Goal: Obtain resource: Download file/media

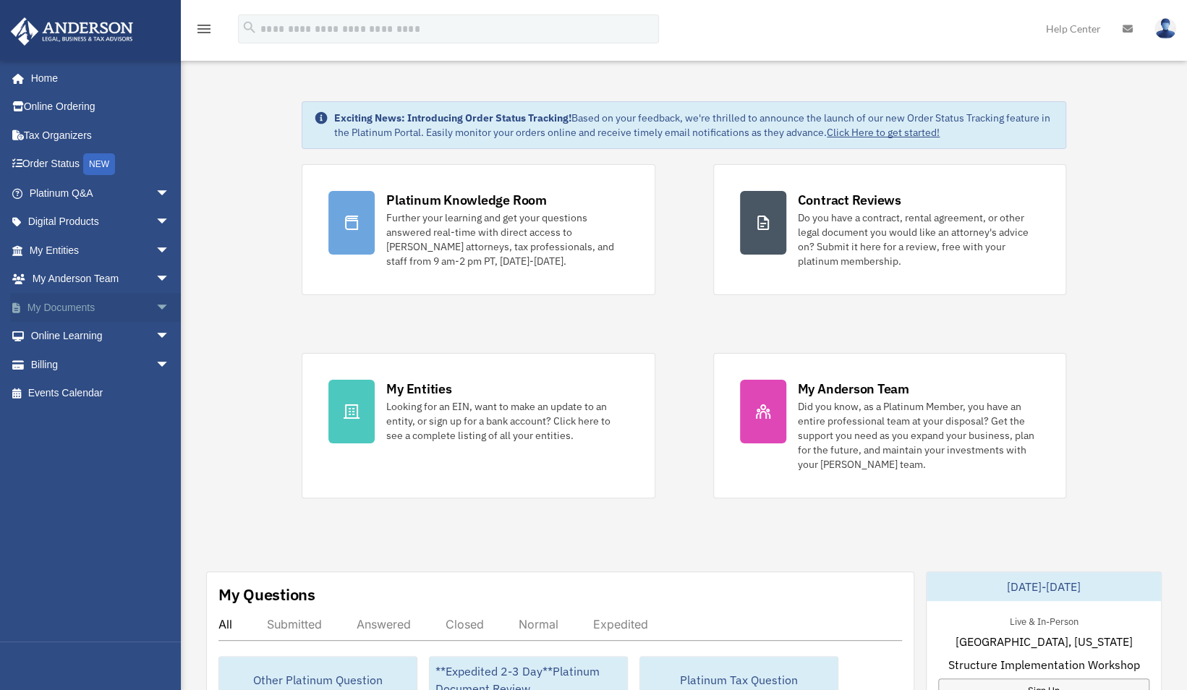
click at [97, 310] on link "My Documents arrow_drop_down" at bounding box center [101, 307] width 182 height 29
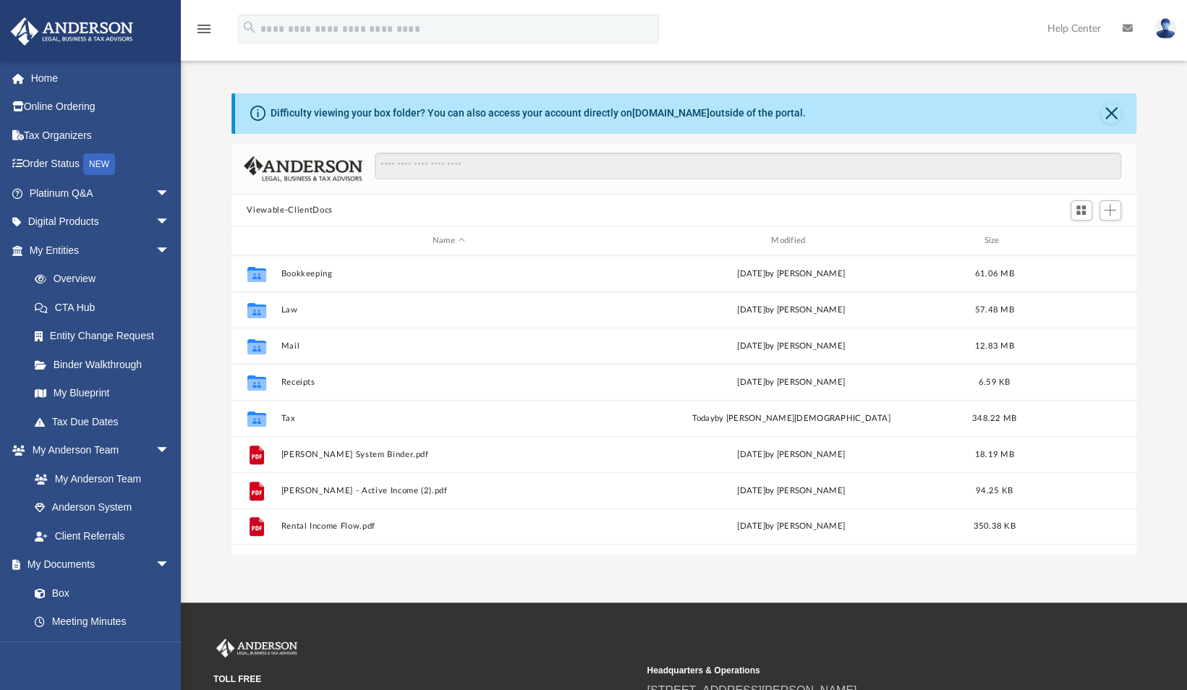
scroll to position [318, 894]
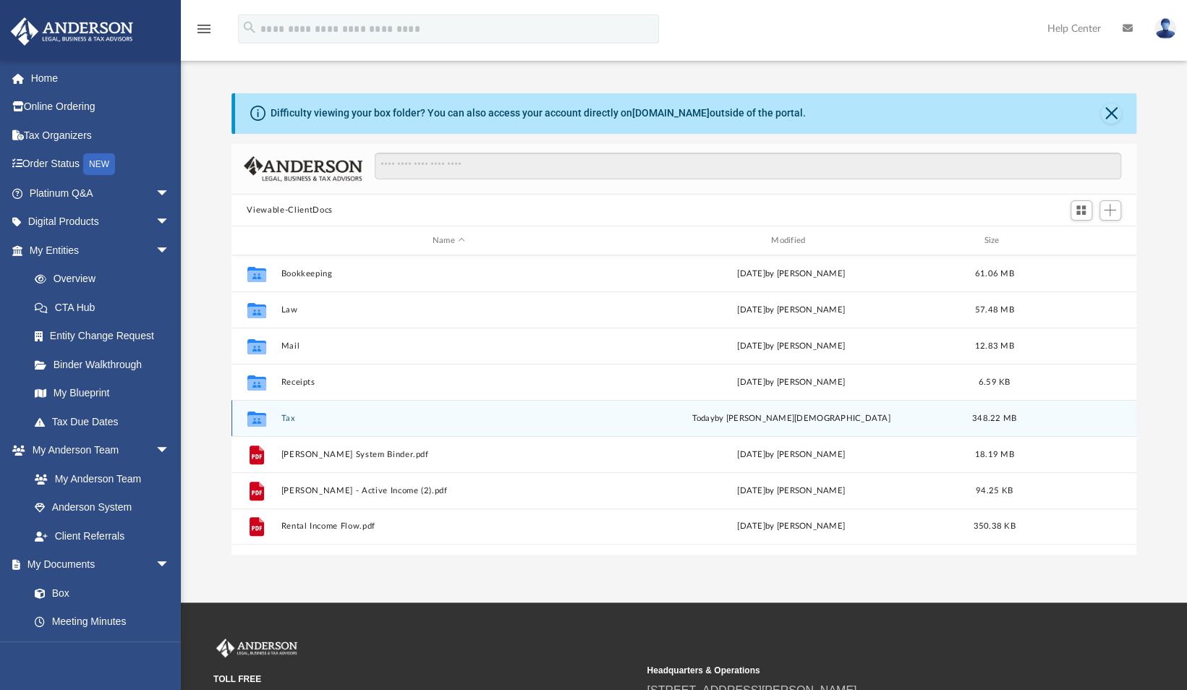
click at [294, 423] on button "Tax" at bounding box center [449, 418] width 336 height 9
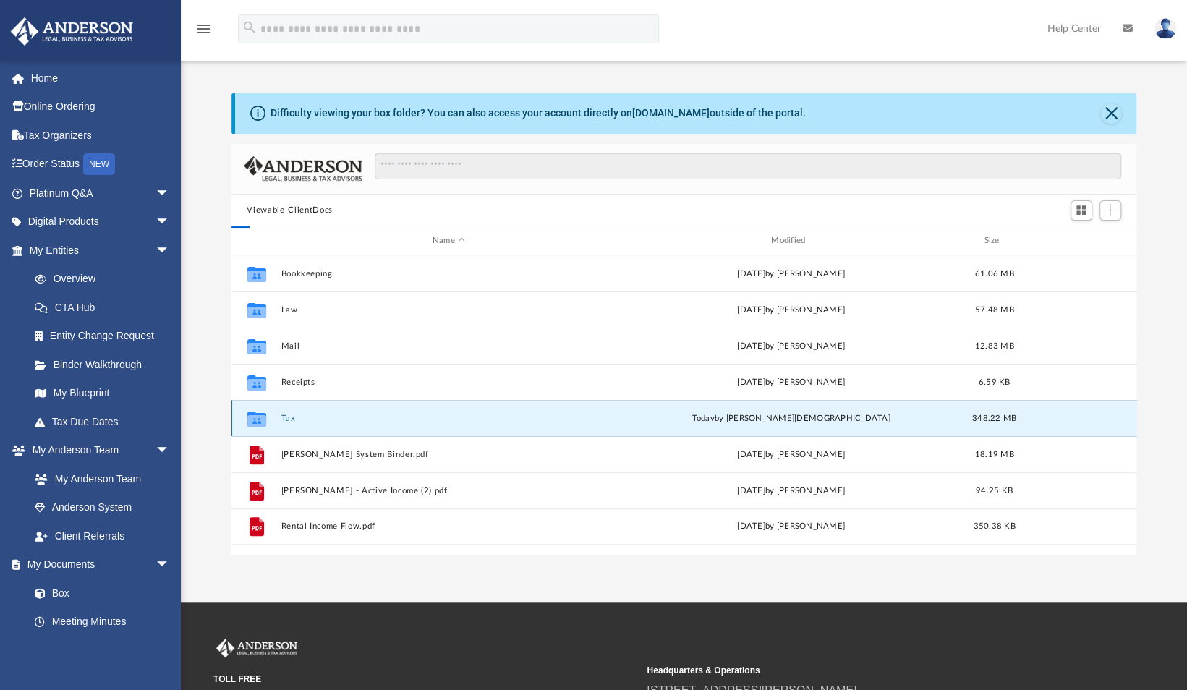
click at [294, 423] on button "Tax" at bounding box center [449, 418] width 336 height 9
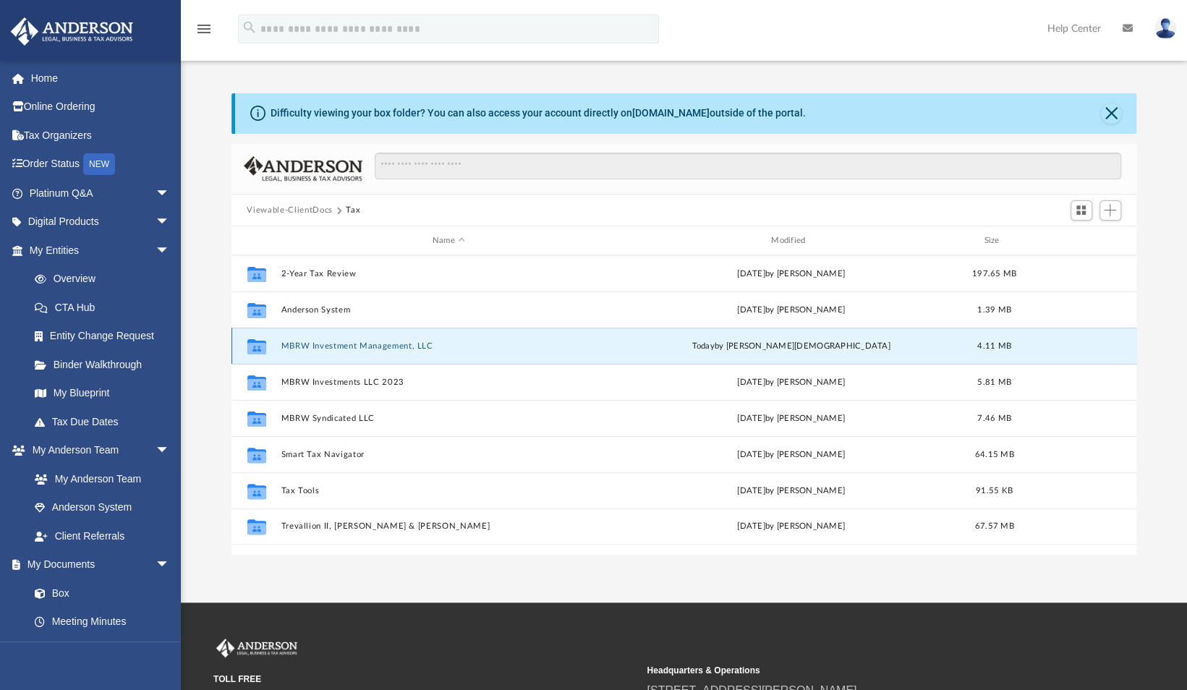
click at [360, 343] on button "MBRW Investment Management, LLC" at bounding box center [449, 345] width 336 height 9
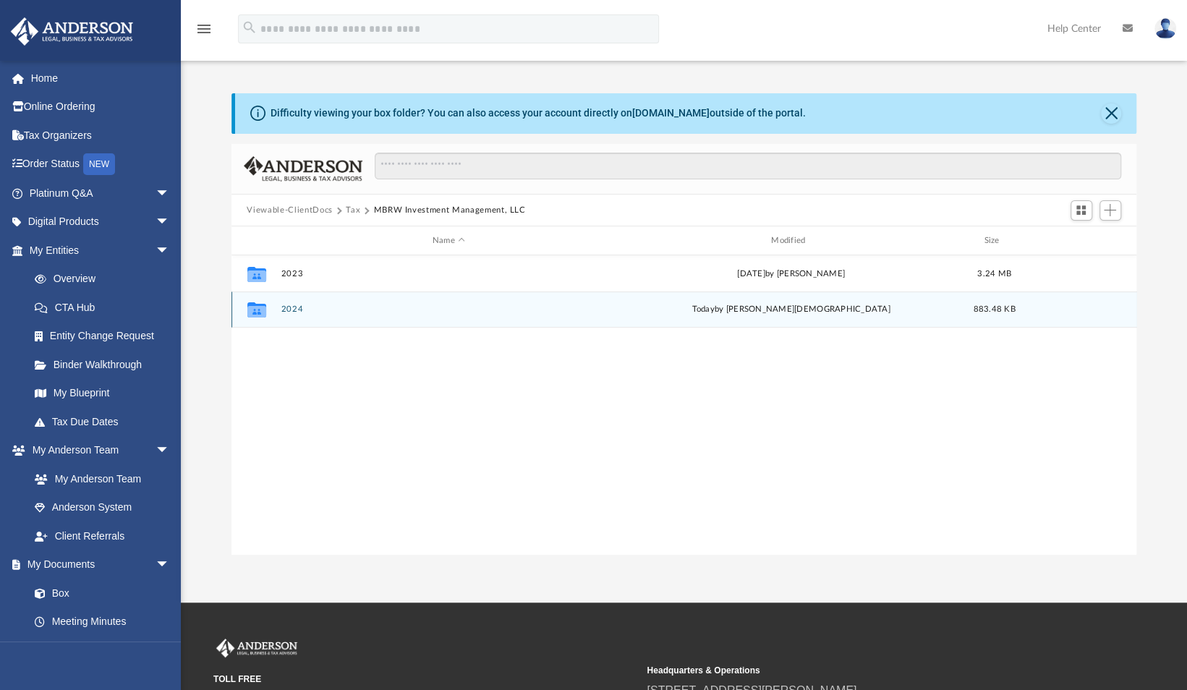
click at [297, 309] on button "2024" at bounding box center [449, 309] width 336 height 9
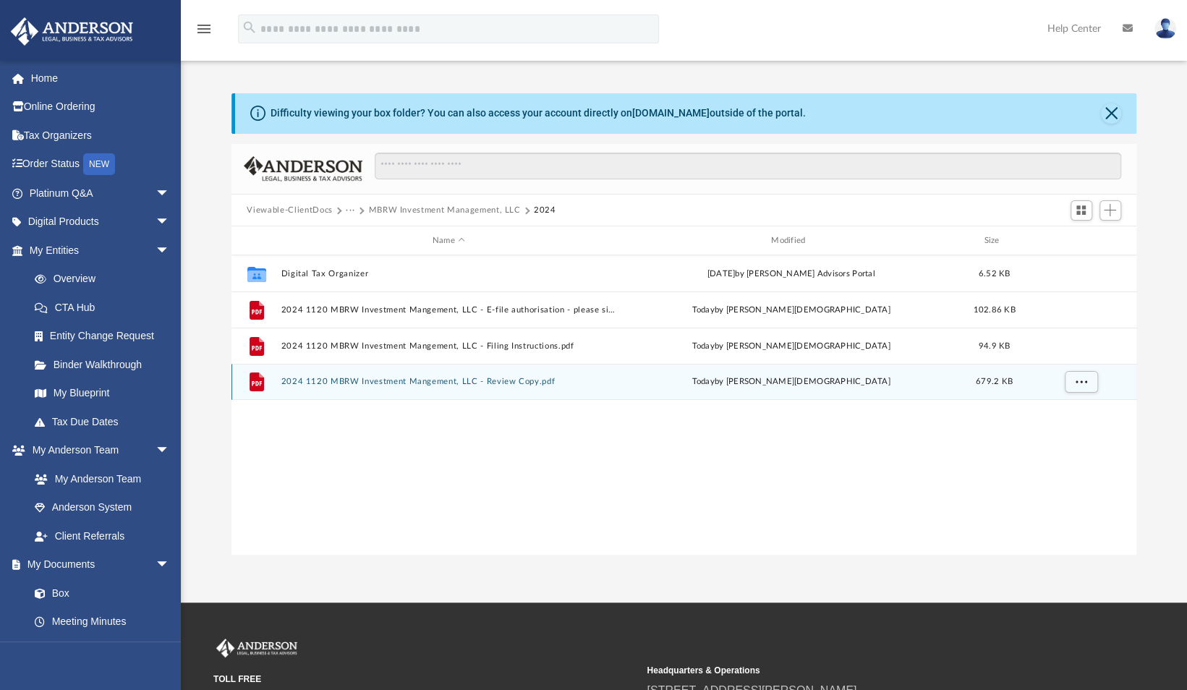
click at [447, 381] on button "2024 1120 MBRW Investment Mangement, LLC - Review Copy.pdf" at bounding box center [449, 382] width 336 height 9
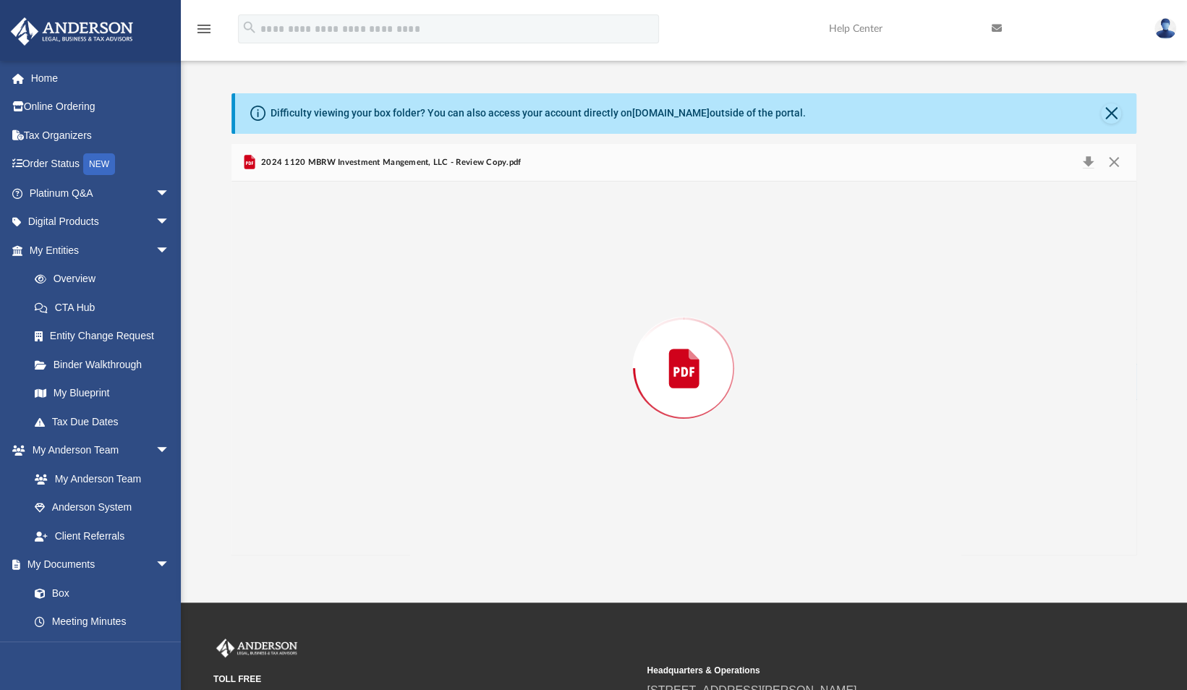
click at [447, 381] on div "Preview" at bounding box center [685, 368] width 906 height 373
click at [1090, 164] on button "Download" at bounding box center [1089, 162] width 26 height 22
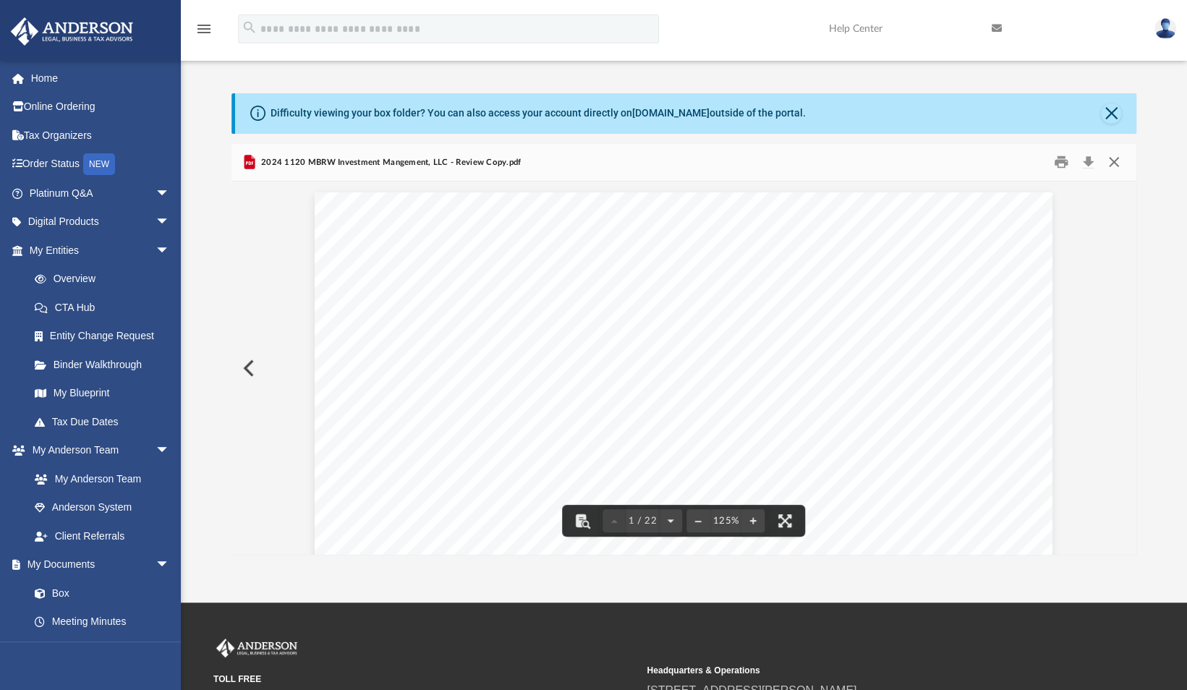
click at [1113, 158] on button "Close" at bounding box center [1114, 162] width 26 height 22
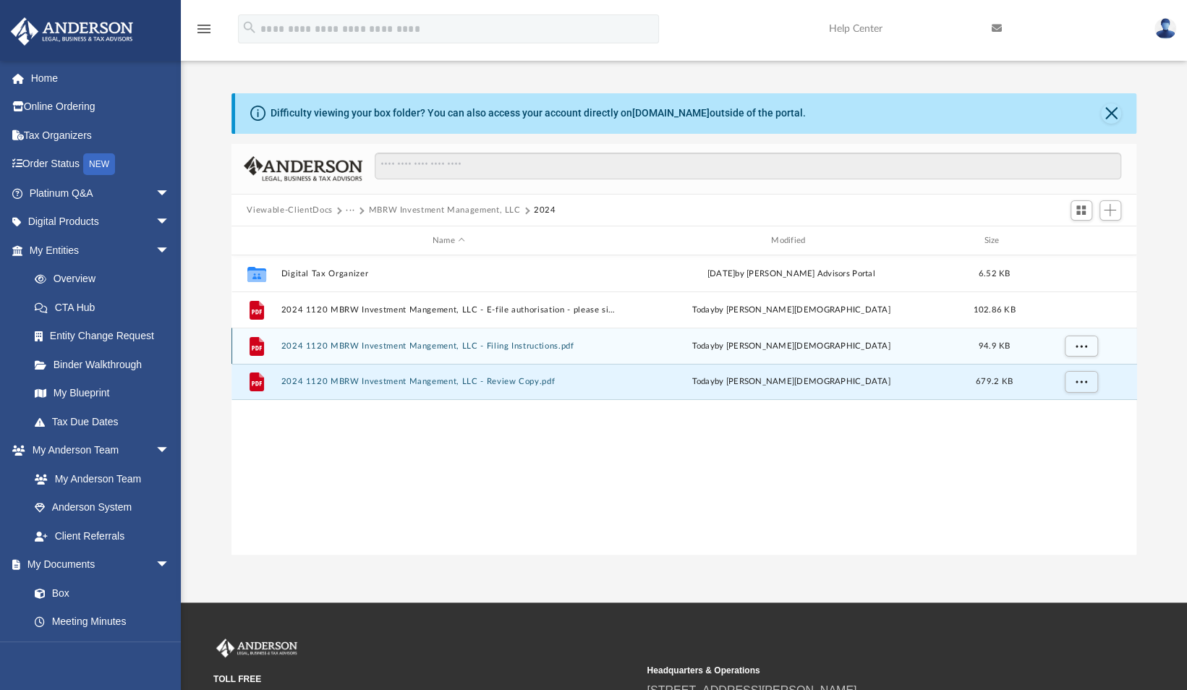
click at [540, 346] on button "2024 1120 MBRW Investment Mangement, LLC - Filing Instructions.pdf" at bounding box center [449, 345] width 336 height 9
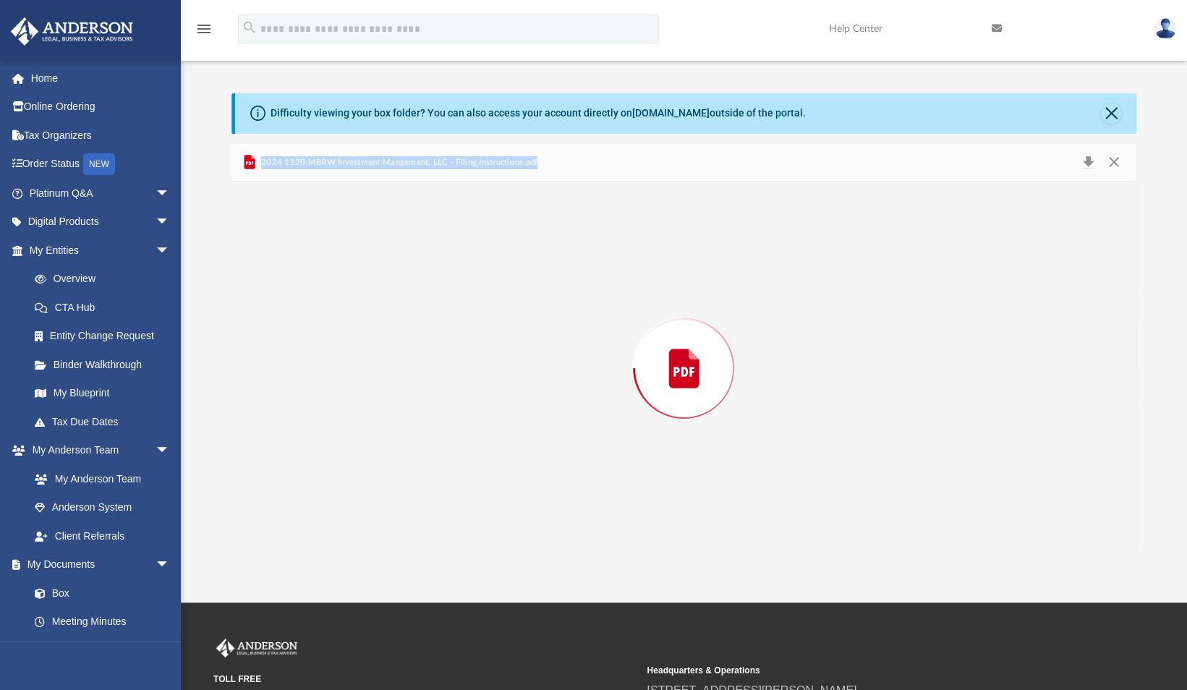
click at [540, 346] on div "Preview" at bounding box center [685, 368] width 906 height 373
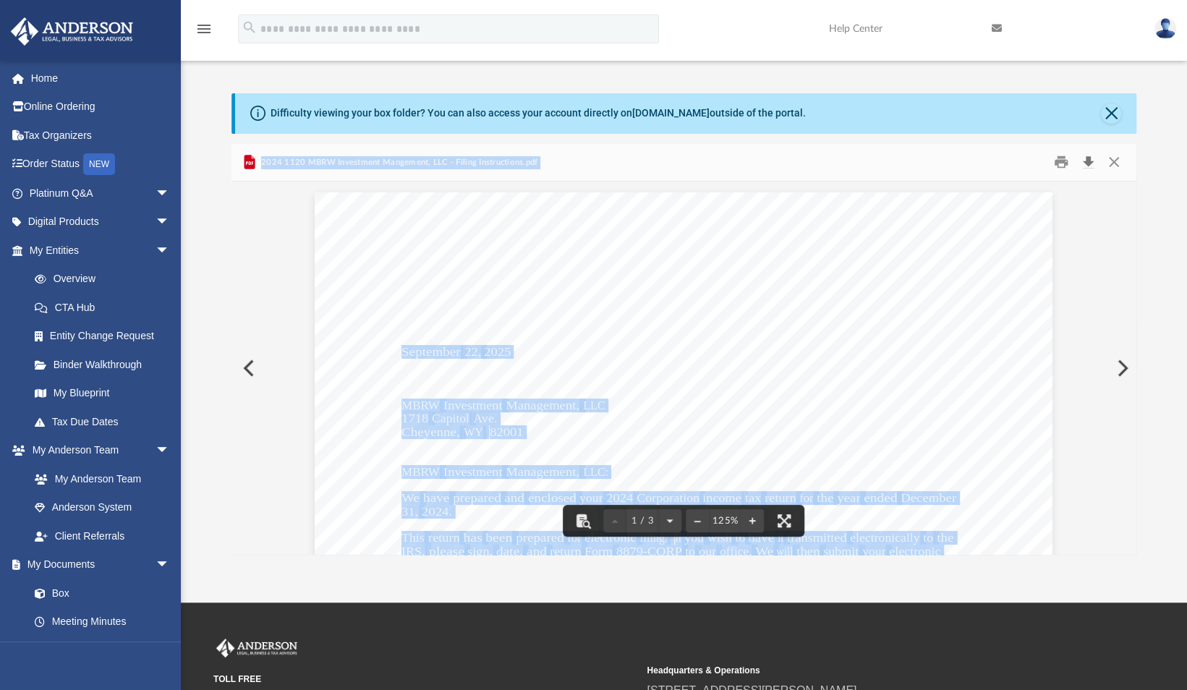
click at [1089, 160] on button "Download" at bounding box center [1089, 162] width 26 height 22
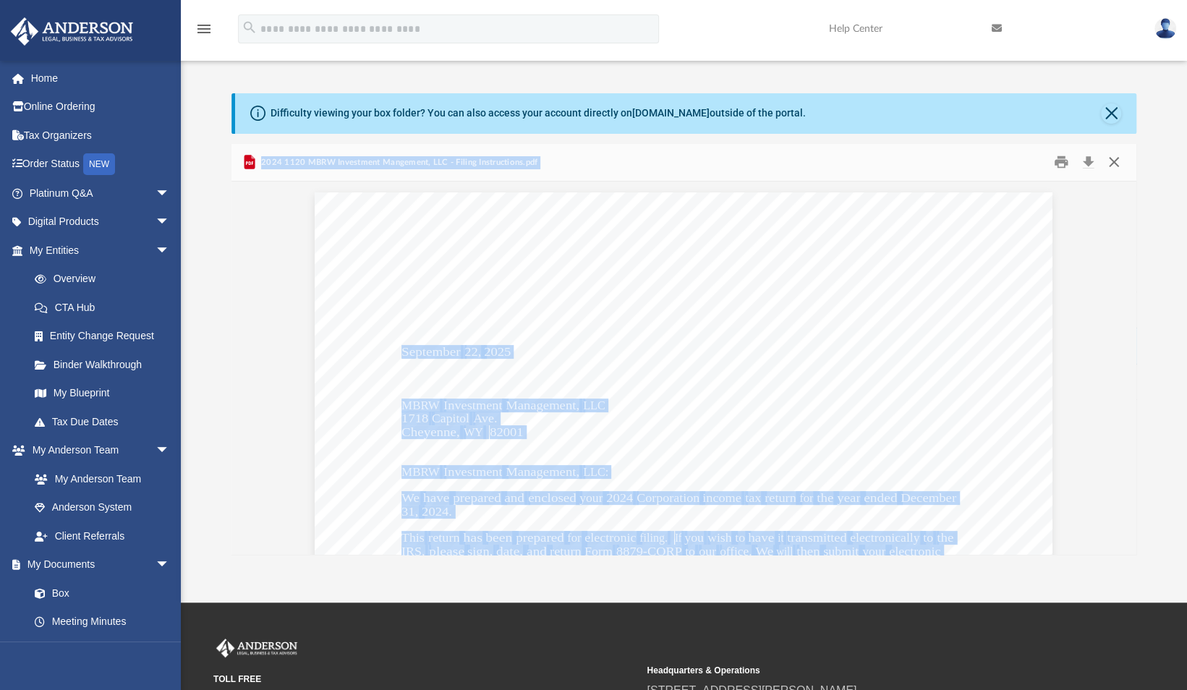
click at [1115, 156] on button "Close" at bounding box center [1114, 162] width 26 height 22
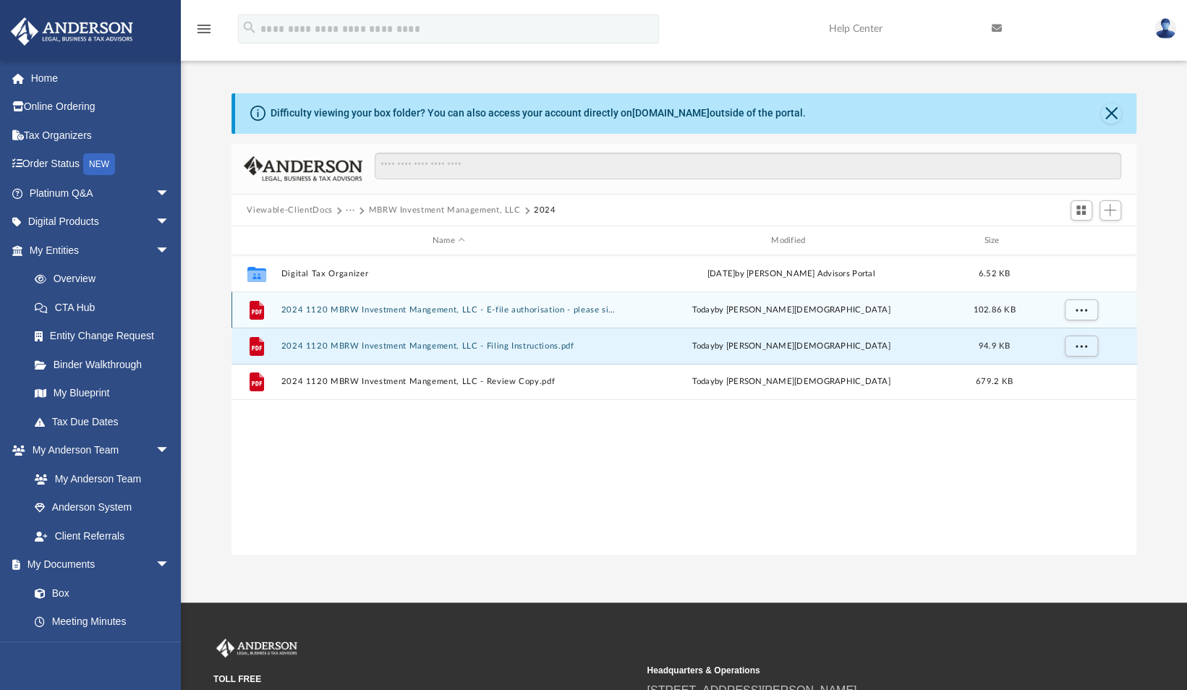
click at [530, 313] on button "2024 1120 MBRW Investment Mangement, LLC - E-file authorisation - please sign.p…" at bounding box center [449, 309] width 336 height 9
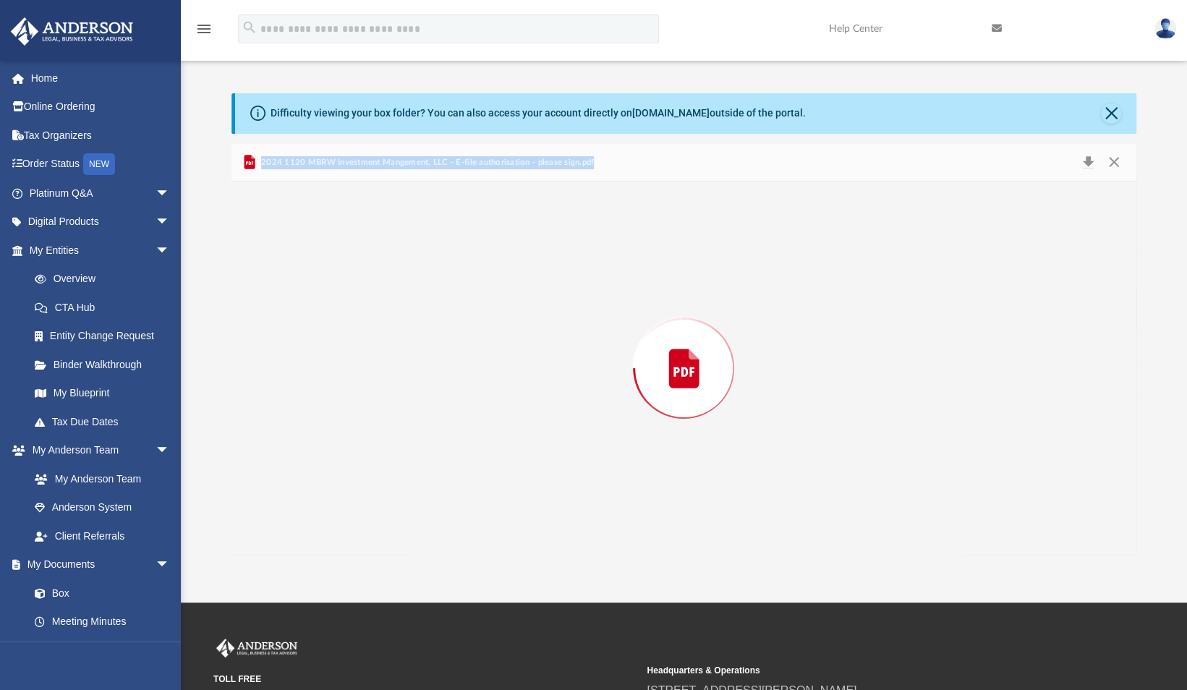
click at [530, 313] on div "Preview" at bounding box center [685, 368] width 906 height 373
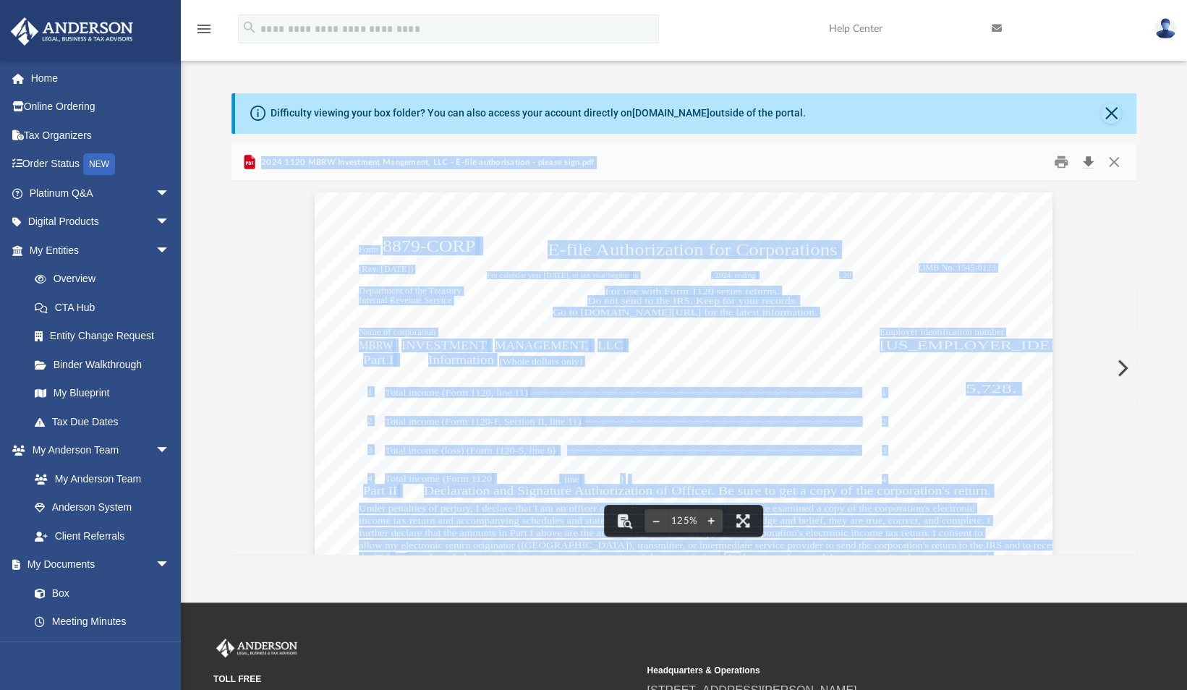
click at [1088, 159] on button "Download" at bounding box center [1089, 162] width 26 height 22
click at [1113, 168] on button "Close" at bounding box center [1114, 162] width 26 height 22
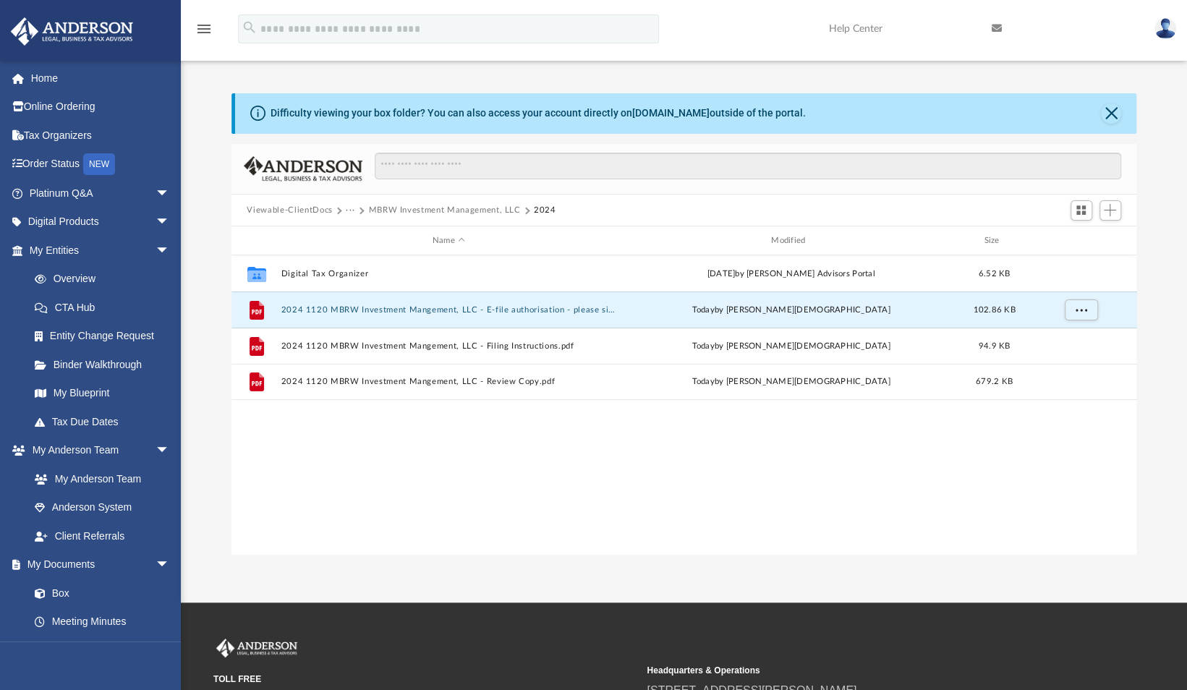
click at [424, 207] on button "MBRW Investment Management, LLC" at bounding box center [444, 210] width 152 height 13
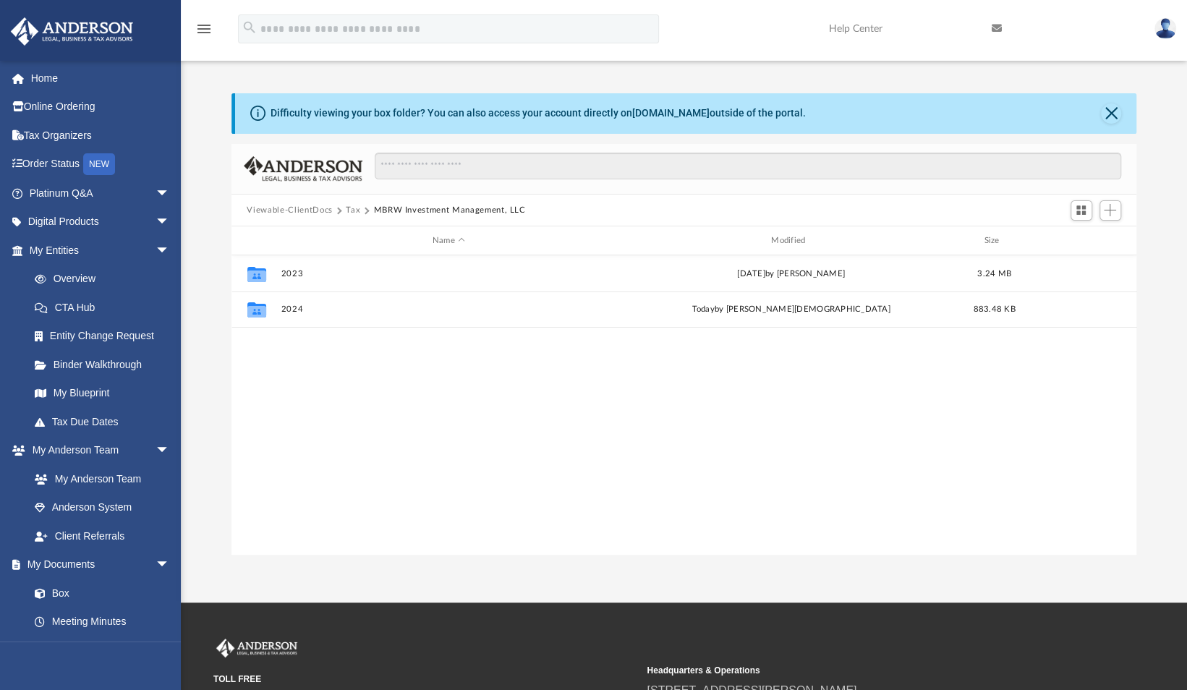
click at [405, 211] on button "MBRW Investment Management, LLC" at bounding box center [449, 210] width 152 height 13
drag, startPoint x: 405, startPoint y: 211, endPoint x: 356, endPoint y: 208, distance: 49.2
click at [356, 208] on button "Tax" at bounding box center [353, 210] width 14 height 13
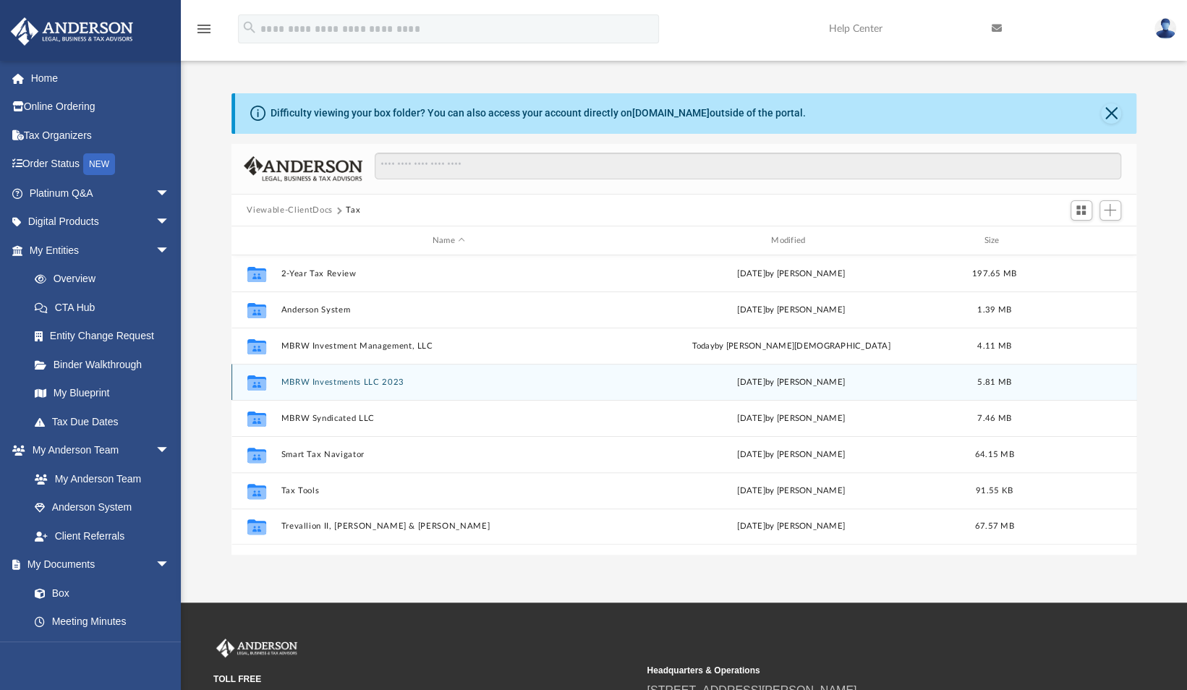
click at [372, 380] on button "MBRW Investments LLC 2023" at bounding box center [449, 382] width 336 height 9
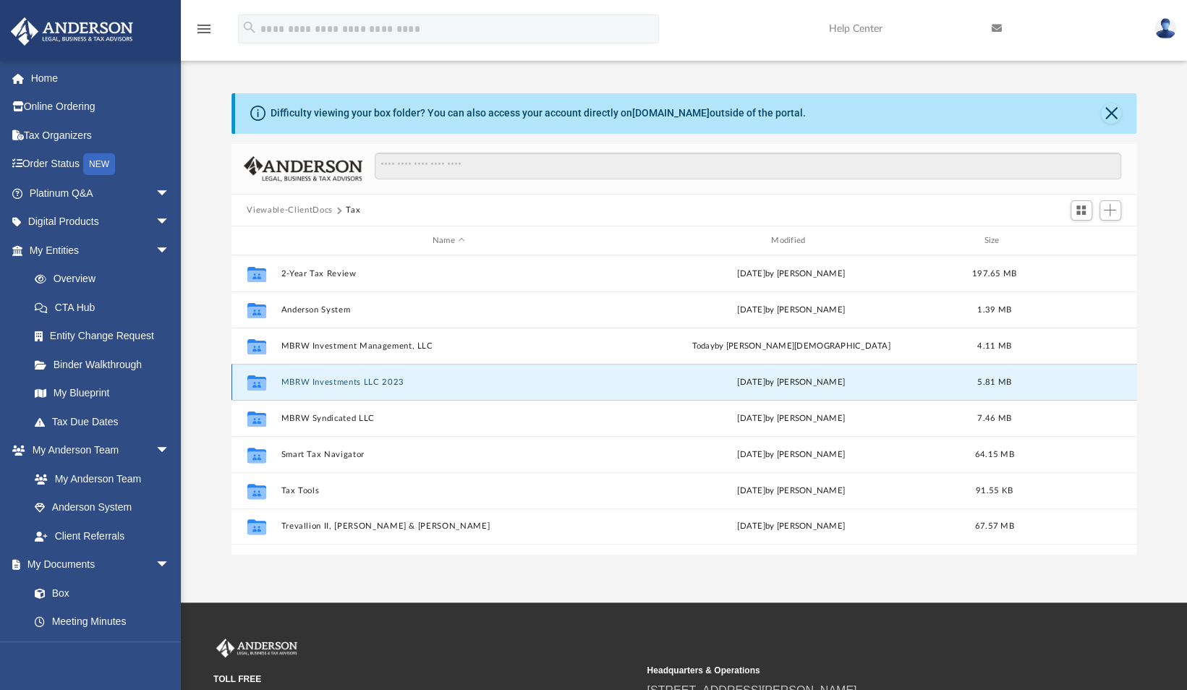
click at [372, 380] on button "MBRW Investments LLC 2023" at bounding box center [449, 382] width 336 height 9
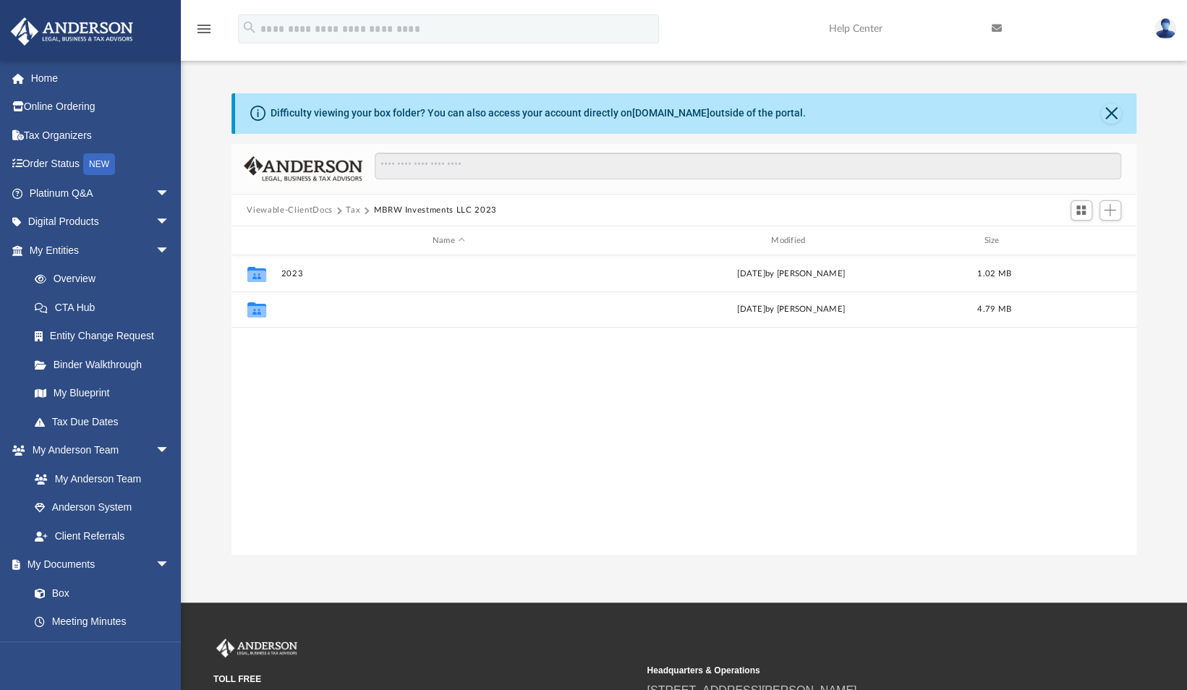
drag, startPoint x: 372, startPoint y: 380, endPoint x: 352, endPoint y: 310, distance: 73.0
click at [352, 310] on button "2024" at bounding box center [449, 309] width 336 height 9
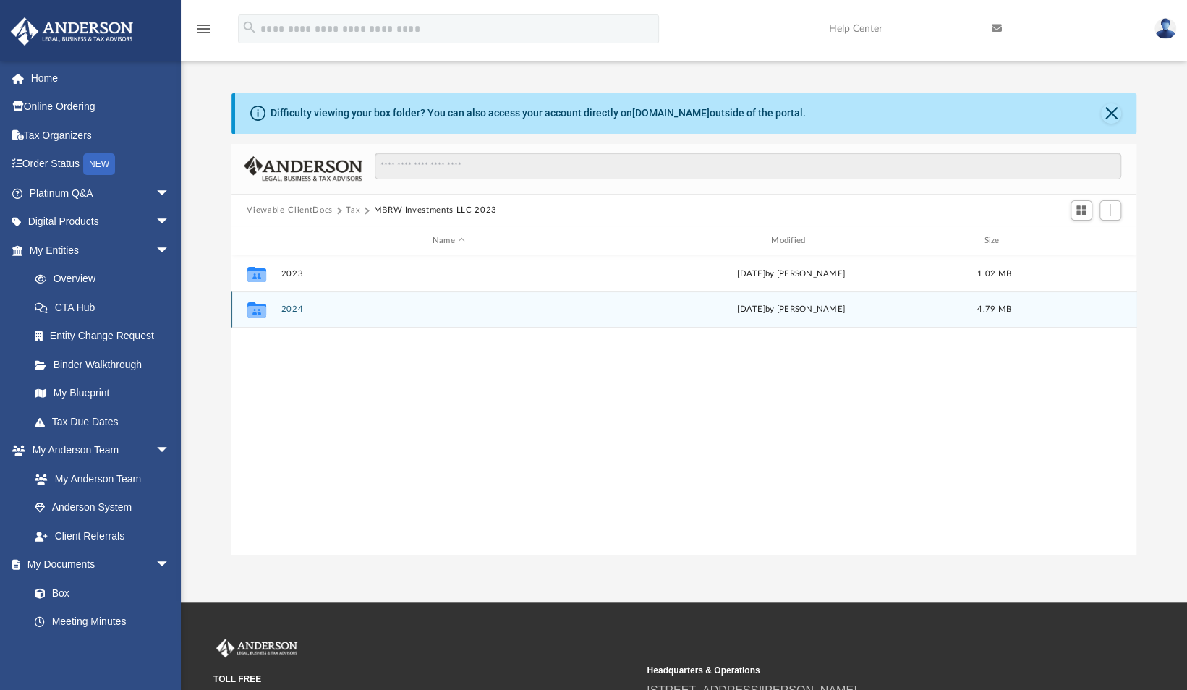
click at [352, 310] on button "2024" at bounding box center [449, 309] width 336 height 9
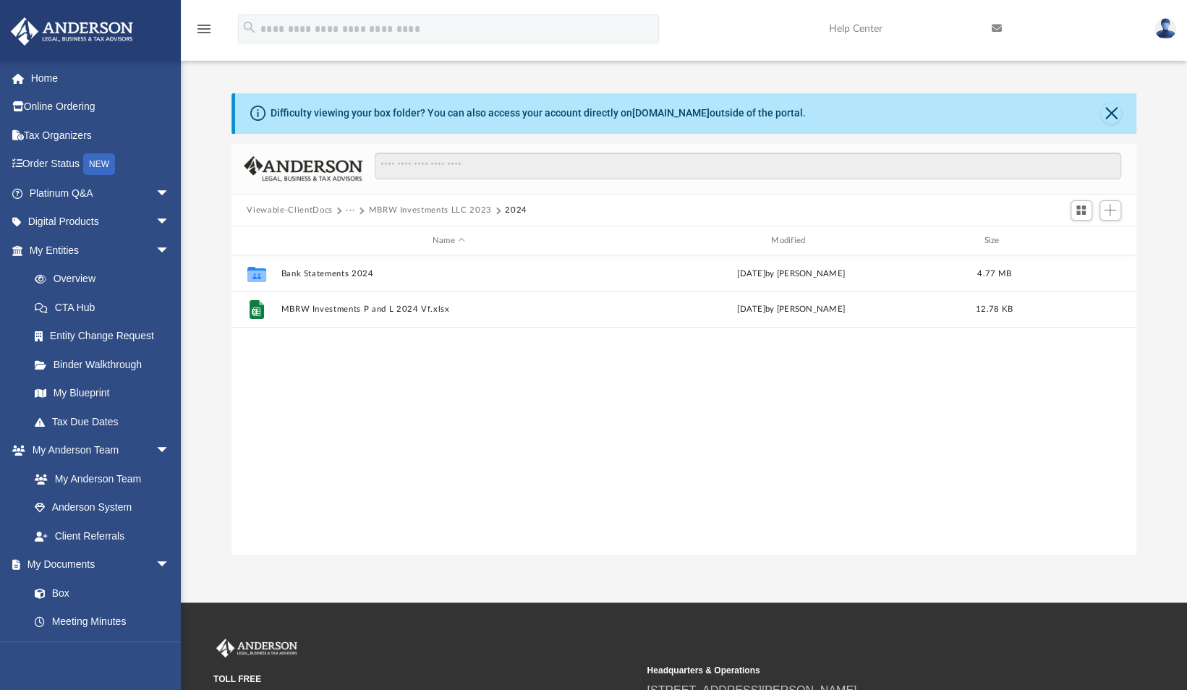
drag, startPoint x: 352, startPoint y: 310, endPoint x: 355, endPoint y: 211, distance: 98.4
click at [355, 211] on span "···" at bounding box center [357, 210] width 22 height 13
click at [396, 208] on button "MBRW Investments LLC 2023" at bounding box center [429, 210] width 123 height 13
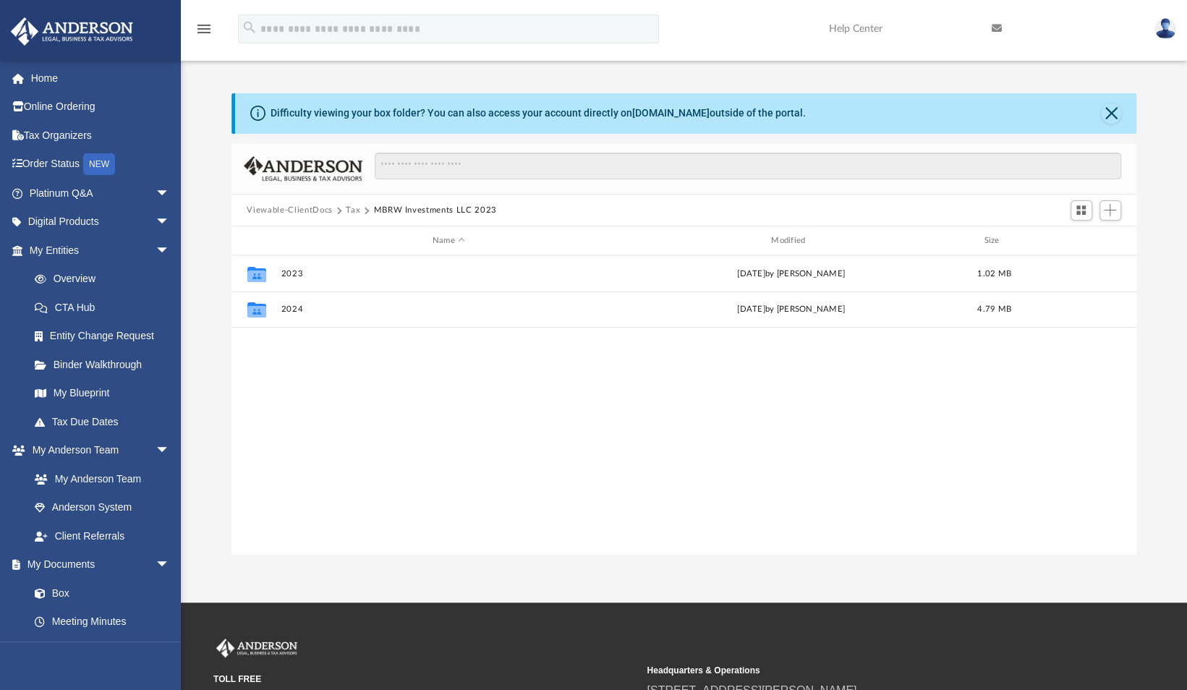
click at [352, 207] on button "Tax" at bounding box center [353, 210] width 14 height 13
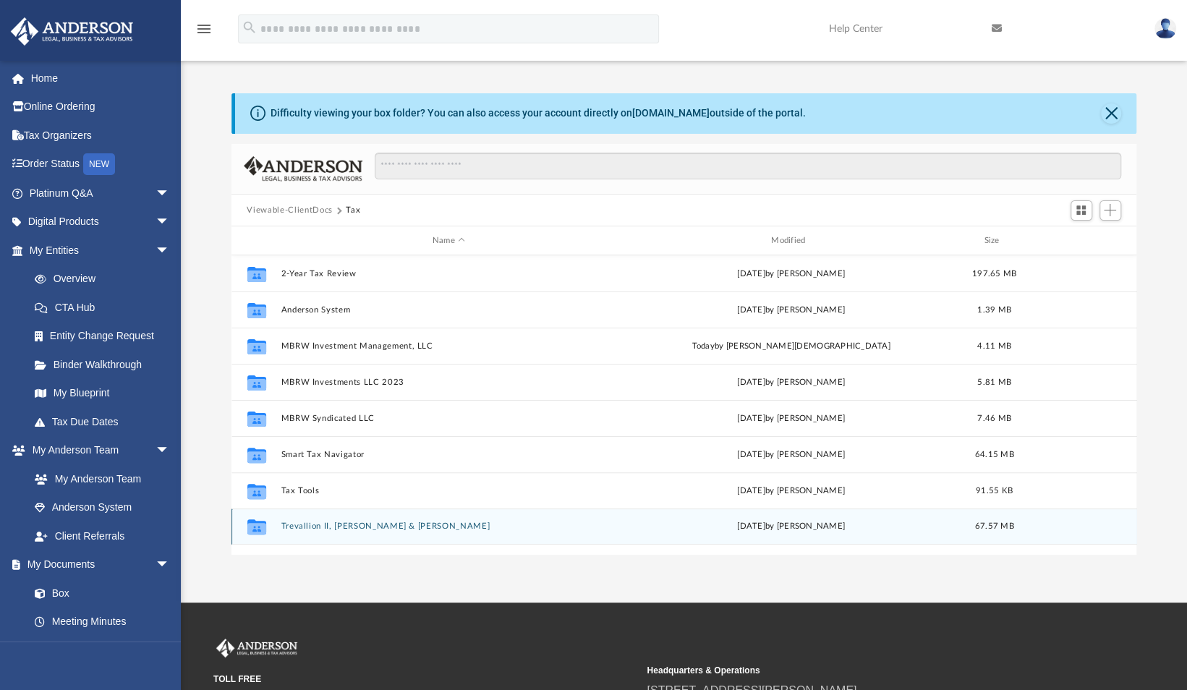
click at [327, 518] on div "Collaborated Folder Trevallion II, [PERSON_NAME] & [PERSON_NAME] [DATE] by [PER…" at bounding box center [685, 527] width 906 height 36
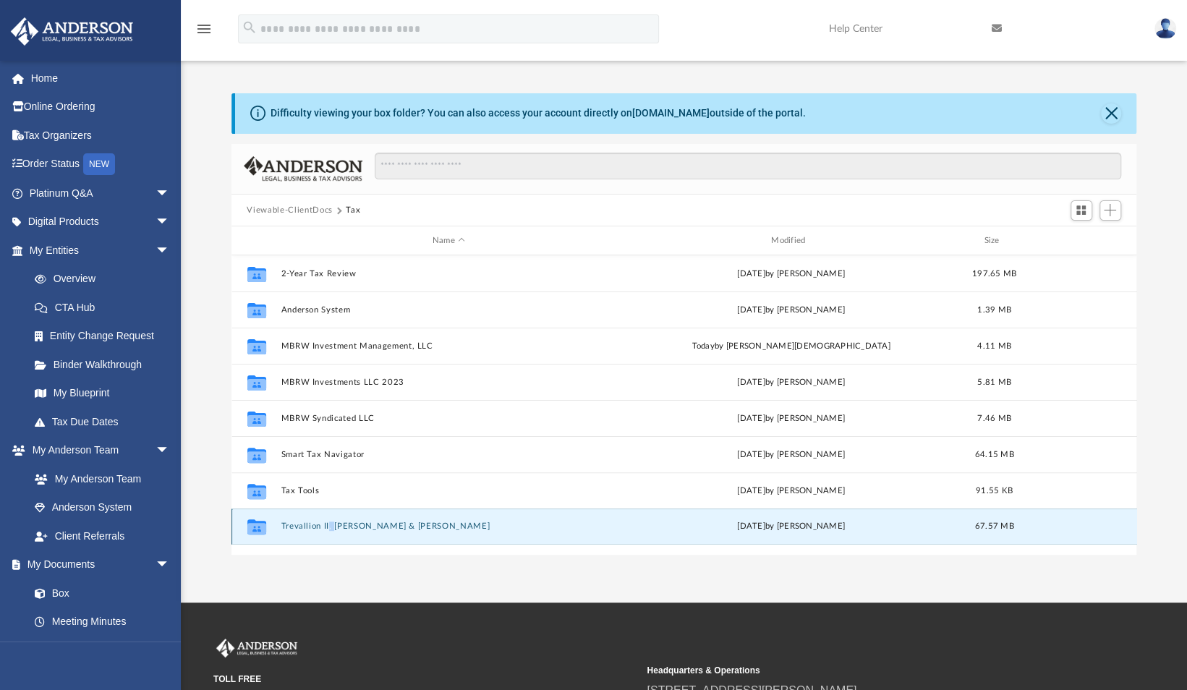
click at [327, 518] on div "Collaborated Folder Trevallion II, [PERSON_NAME] & [PERSON_NAME] [DATE] by [PER…" at bounding box center [685, 527] width 906 height 36
drag, startPoint x: 327, startPoint y: 518, endPoint x: 324, endPoint y: 525, distance: 7.8
click at [324, 525] on button "Trevallion II, [PERSON_NAME] & [PERSON_NAME]" at bounding box center [449, 526] width 336 height 9
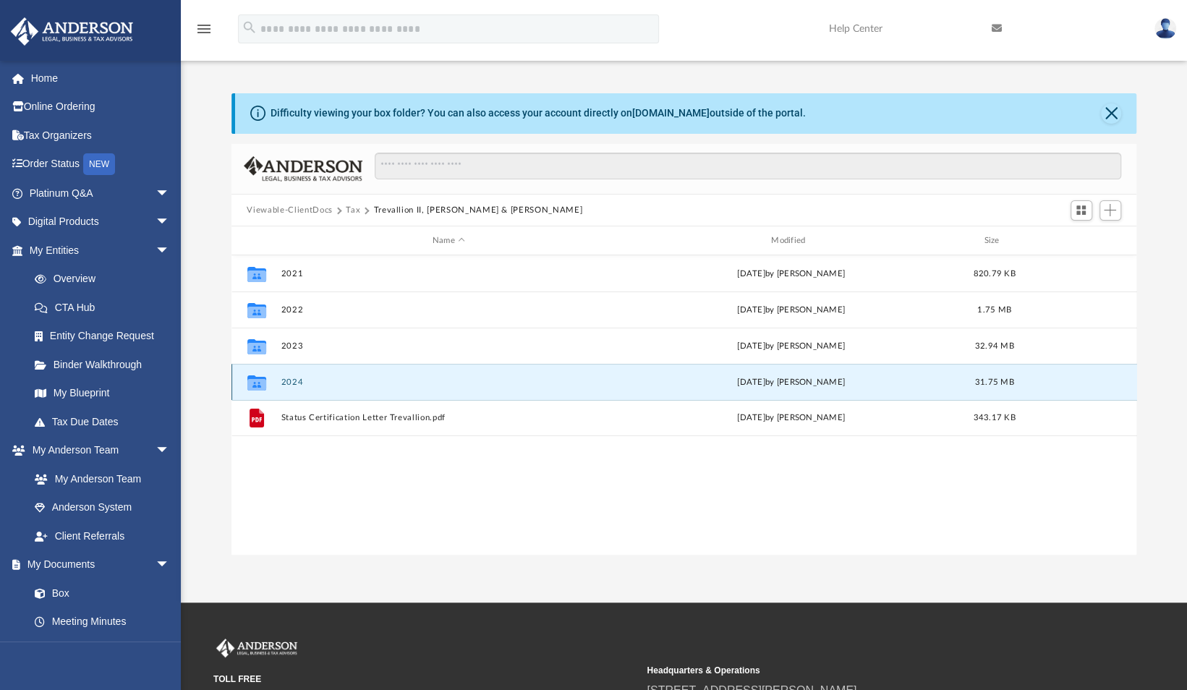
drag, startPoint x: 324, startPoint y: 525, endPoint x: 304, endPoint y: 386, distance: 140.4
click at [304, 386] on div "Collaborated Folder 2024 [DATE] by [PERSON_NAME] 31.75 MB" at bounding box center [685, 382] width 906 height 36
click at [293, 381] on button "2024" at bounding box center [449, 382] width 336 height 9
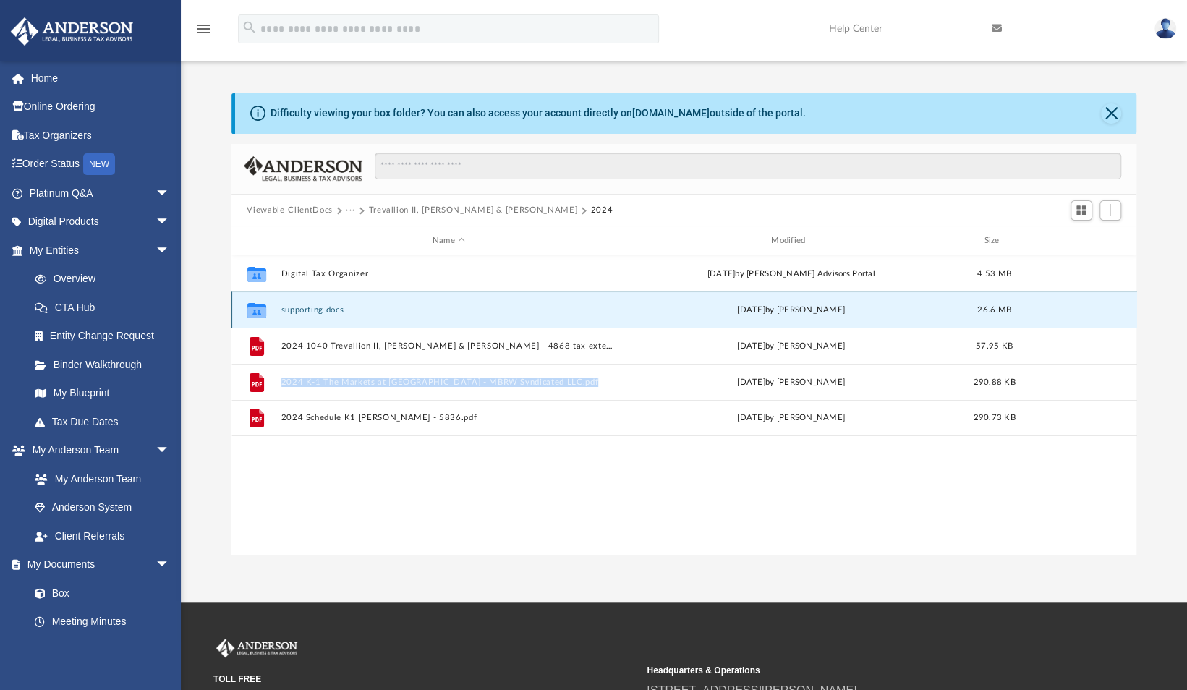
click at [338, 310] on button "supporting docs" at bounding box center [449, 309] width 336 height 9
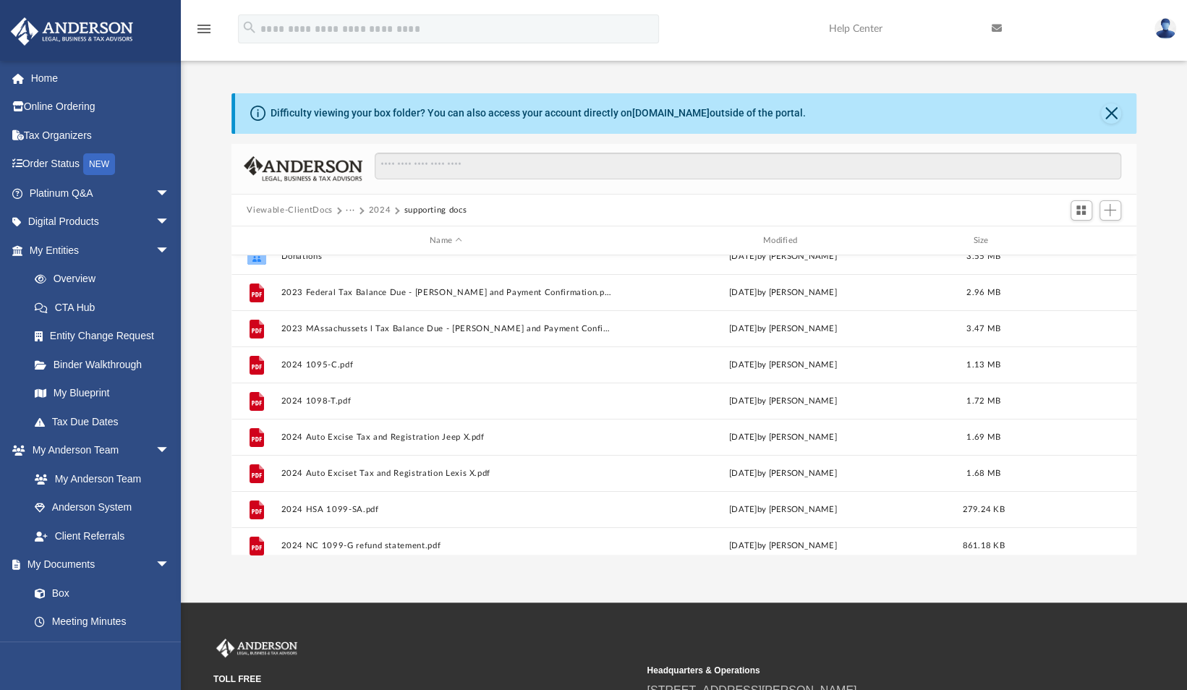
scroll to position [0, 0]
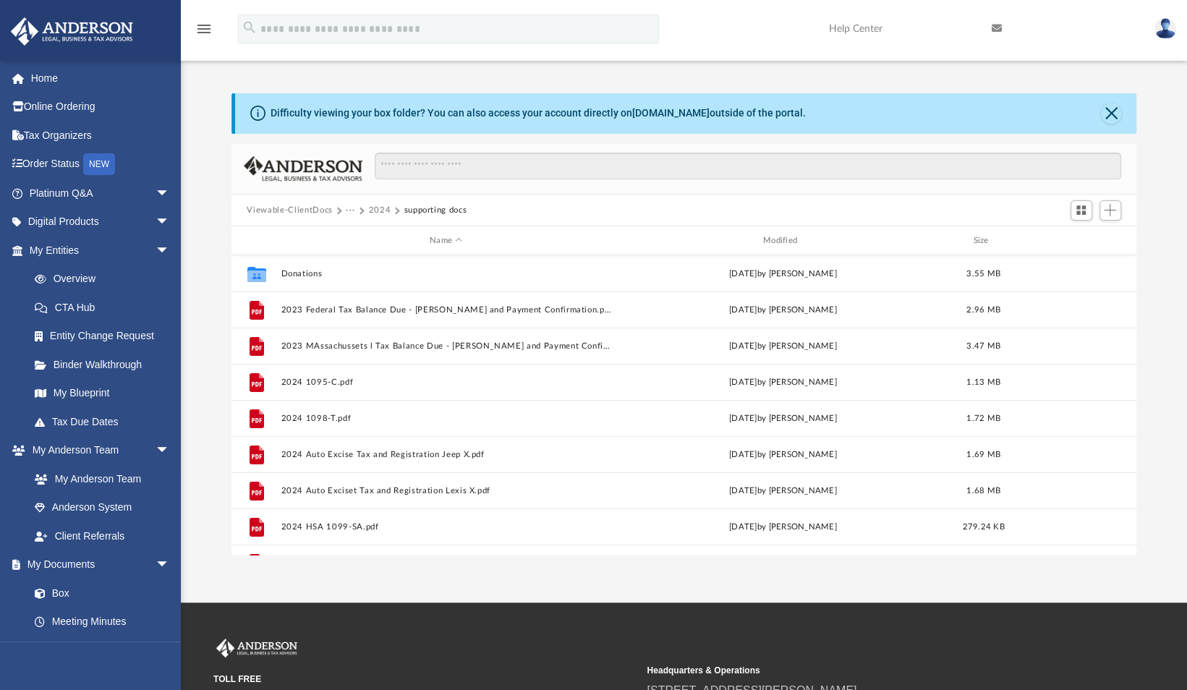
click at [310, 211] on button "Viewable-ClientDocs" at bounding box center [289, 210] width 85 height 13
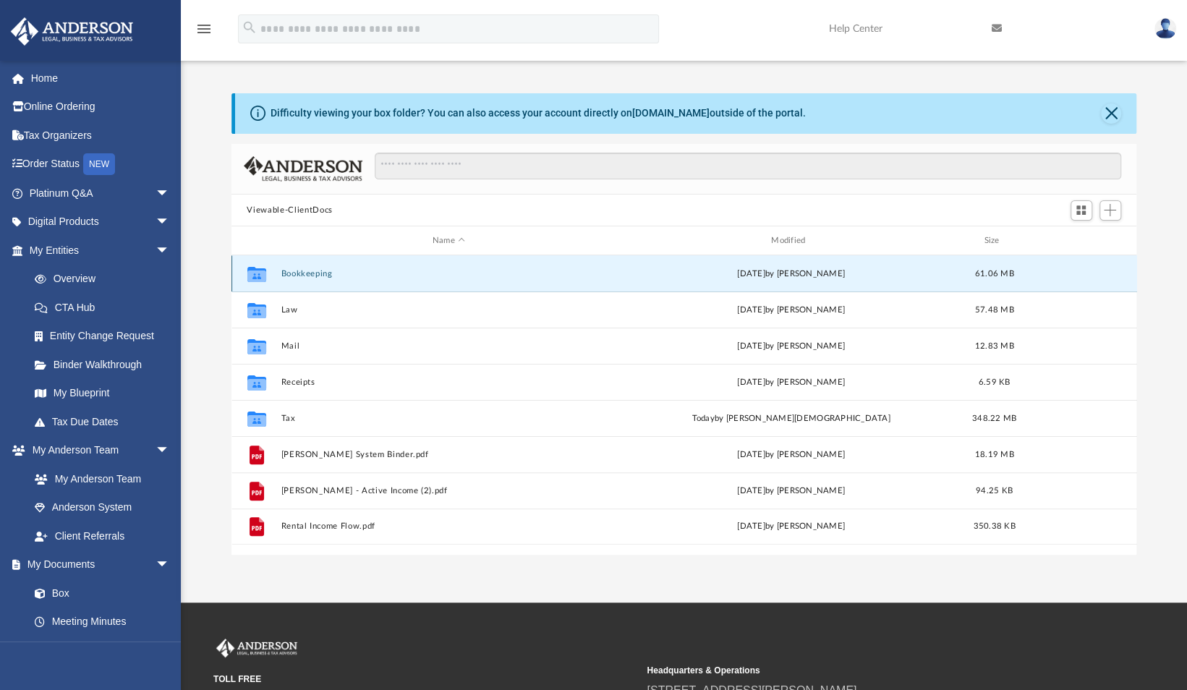
click at [313, 273] on button "Bookkeeping" at bounding box center [449, 273] width 336 height 9
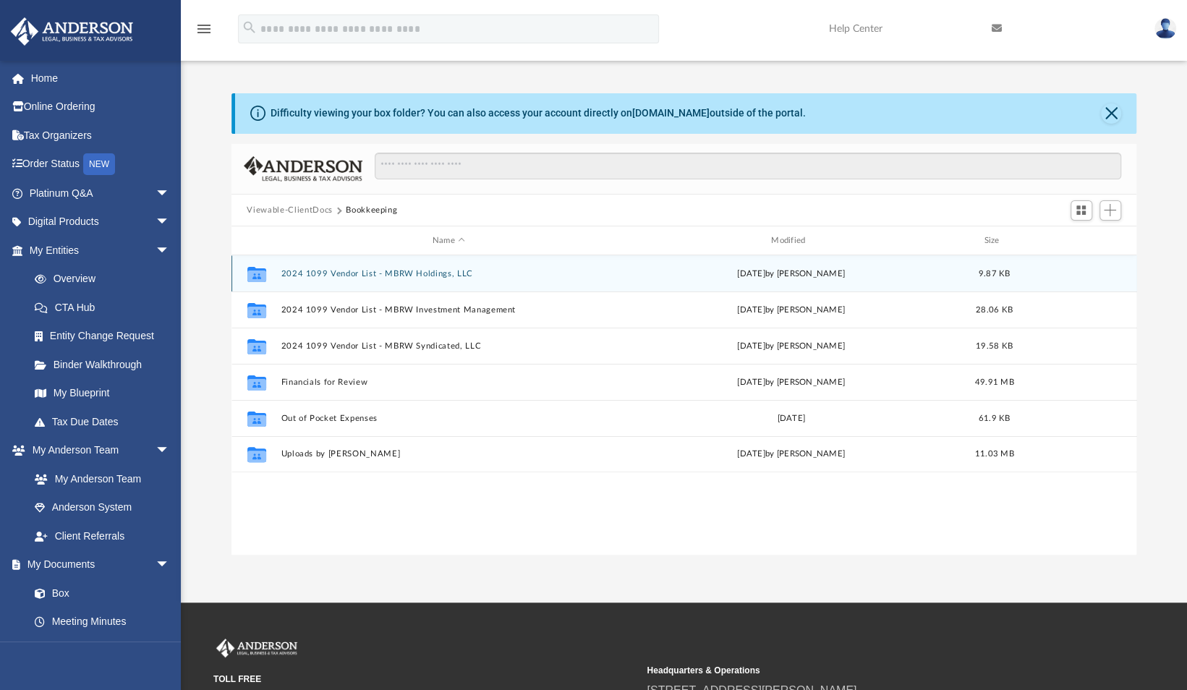
click at [407, 279] on div "Collaborated Folder 2024 1099 Vendor List - MBRW Holdings, LLC [DATE] by [PERSO…" at bounding box center [685, 273] width 906 height 36
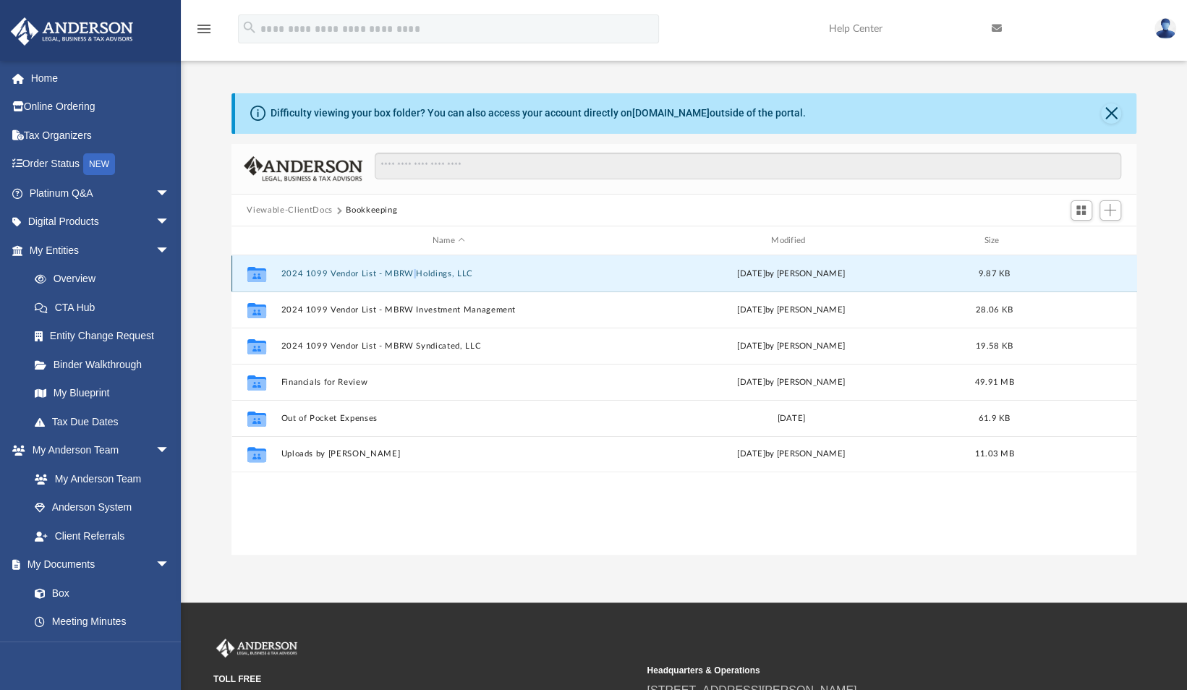
click at [407, 279] on div "Collaborated Folder 2024 1099 Vendor List - MBRW Holdings, LLC [DATE] by [PERSO…" at bounding box center [685, 273] width 906 height 36
click at [390, 269] on button "2024 1099 Vendor List - MBRW Holdings, LLC" at bounding box center [449, 273] width 336 height 9
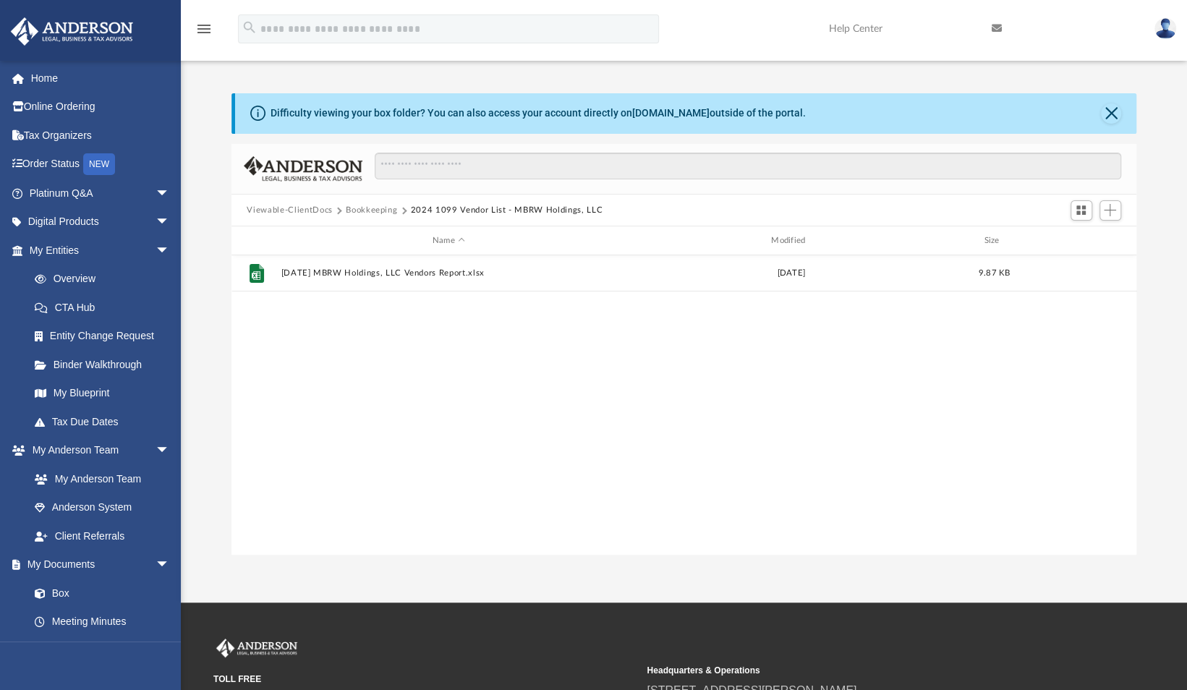
click at [399, 366] on div "File [DATE] MBRW Holdings, LLC Vendors Report.xlsx [DATE] 9.87 KB" at bounding box center [685, 405] width 906 height 300
